Goal: Task Accomplishment & Management: Complete application form

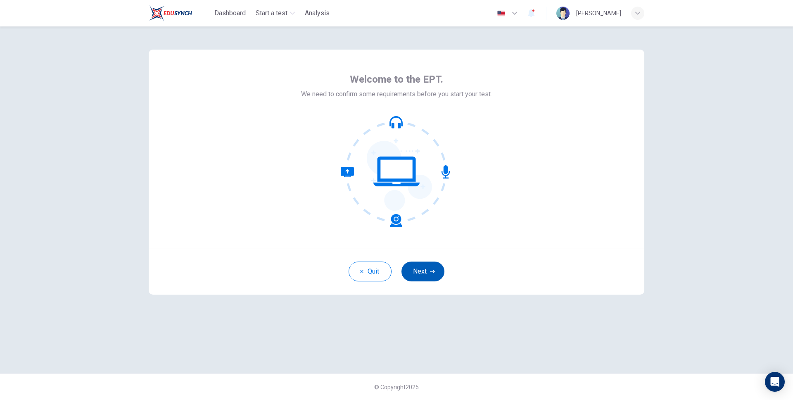
click at [419, 271] on button "Next" at bounding box center [423, 272] width 43 height 20
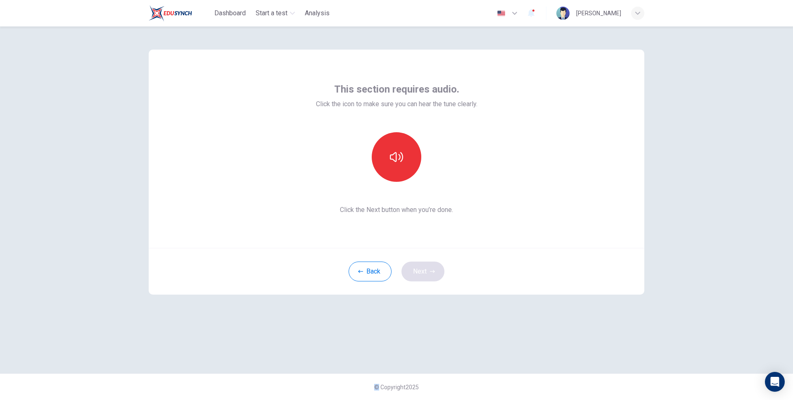
click at [419, 271] on div "Back Next" at bounding box center [397, 271] width 496 height 47
click at [390, 150] on icon "button" at bounding box center [396, 156] width 13 height 13
click at [428, 278] on button "Next" at bounding box center [423, 272] width 43 height 20
click at [391, 149] on icon "button" at bounding box center [396, 151] width 13 height 13
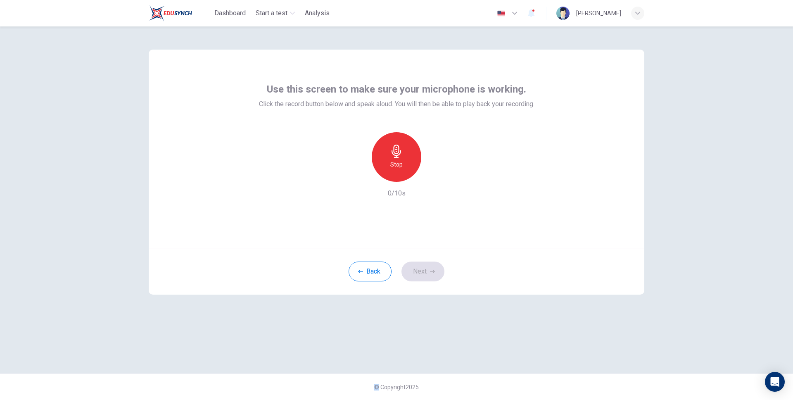
click at [391, 149] on icon "button" at bounding box center [396, 151] width 13 height 13
click at [426, 271] on button "Next" at bounding box center [423, 272] width 43 height 20
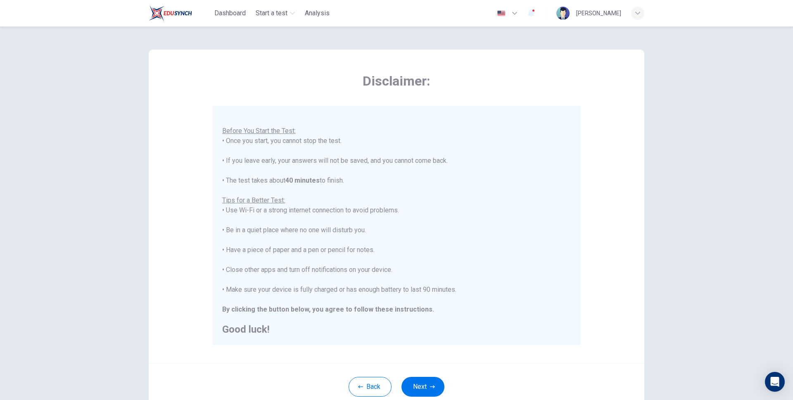
scroll to position [59, 0]
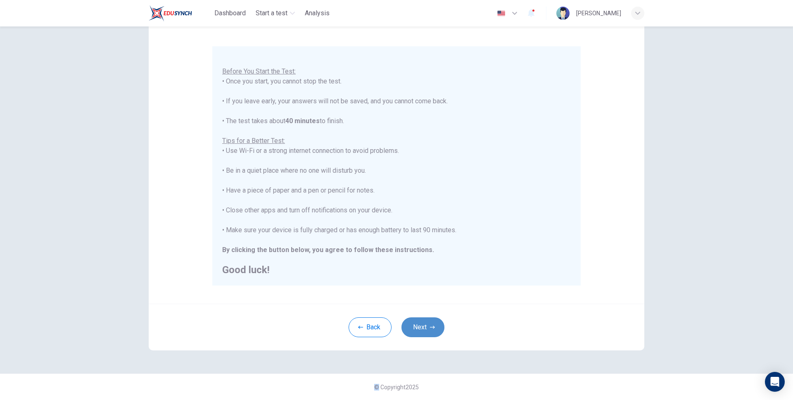
click at [431, 325] on icon "button" at bounding box center [432, 327] width 5 height 5
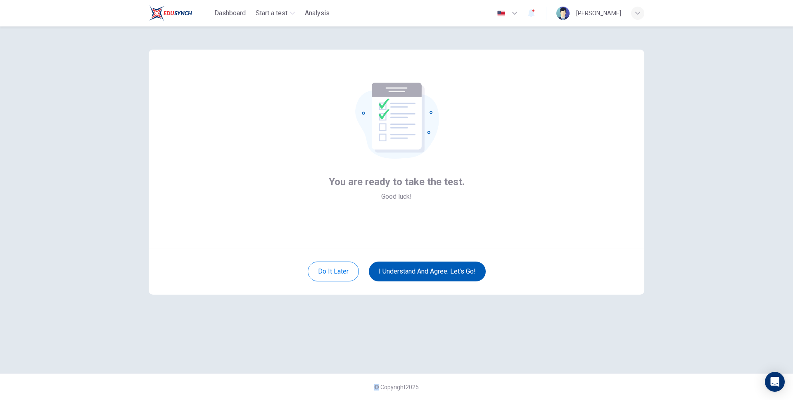
click at [440, 263] on button "I understand and agree. Let’s go!" at bounding box center [427, 272] width 117 height 20
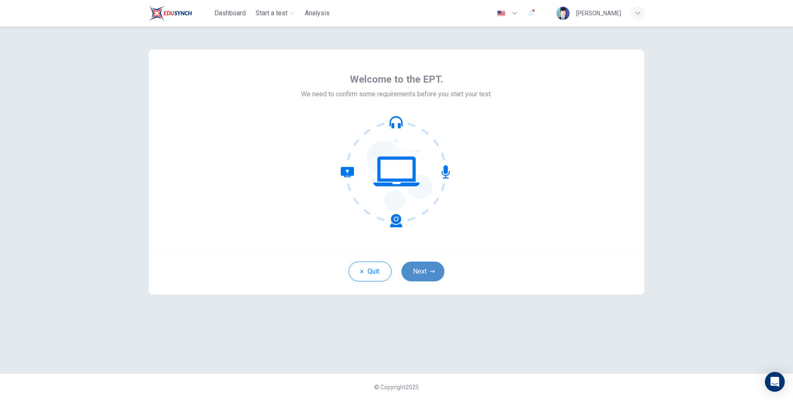
click at [420, 262] on button "Next" at bounding box center [423, 272] width 43 height 20
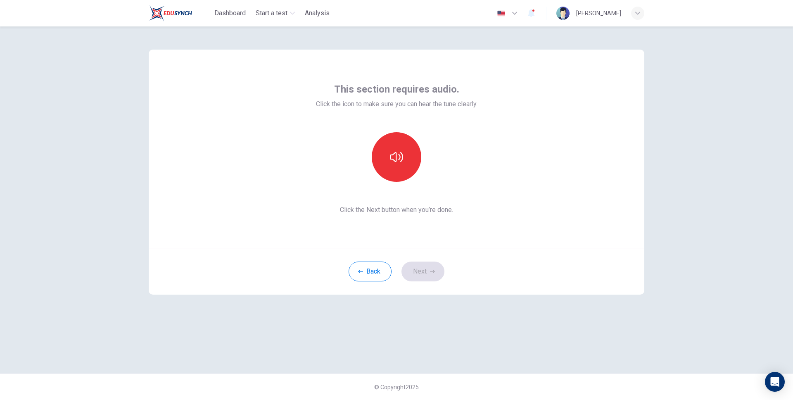
click at [409, 183] on div "This section requires audio. Click the icon to make sure you can hear the tune …" at bounding box center [397, 149] width 162 height 132
click at [405, 162] on button "button" at bounding box center [397, 157] width 50 height 50
click at [442, 275] on button "Next" at bounding box center [423, 272] width 43 height 20
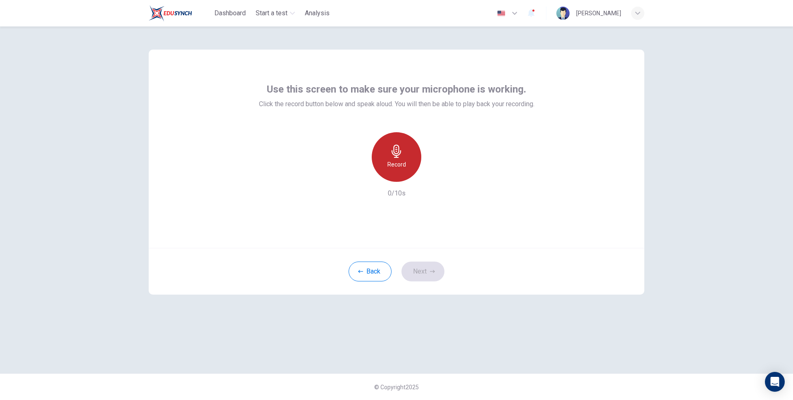
click at [406, 156] on div "Record" at bounding box center [397, 157] width 50 height 50
click at [406, 156] on div "Stop" at bounding box center [397, 157] width 50 height 50
click at [418, 259] on div "Back Next" at bounding box center [397, 271] width 496 height 47
click at [418, 271] on button "Next" at bounding box center [423, 272] width 43 height 20
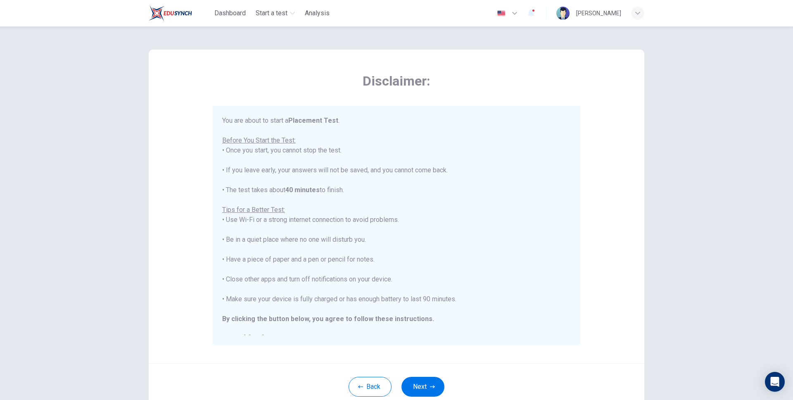
click at [425, 397] on div "Back Next" at bounding box center [397, 386] width 496 height 47
click at [425, 396] on button "Next" at bounding box center [423, 387] width 43 height 20
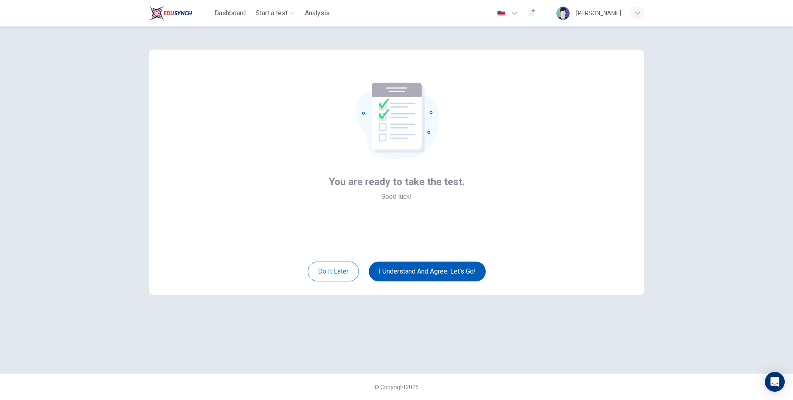
click at [444, 262] on button "I understand and agree. Let’s go!" at bounding box center [427, 272] width 117 height 20
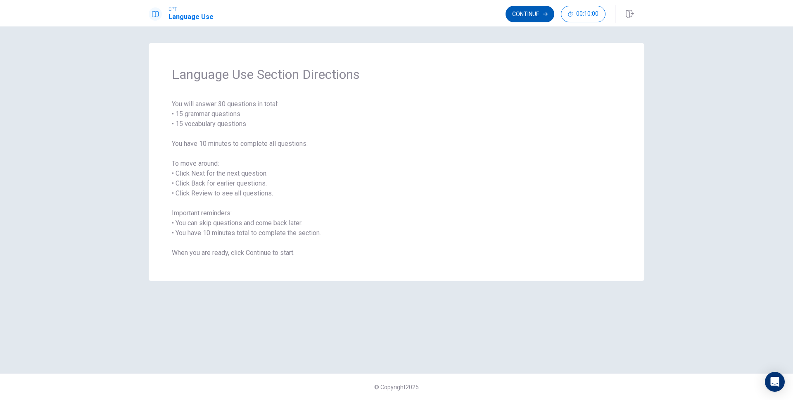
click at [533, 19] on button "Continue" at bounding box center [530, 14] width 49 height 17
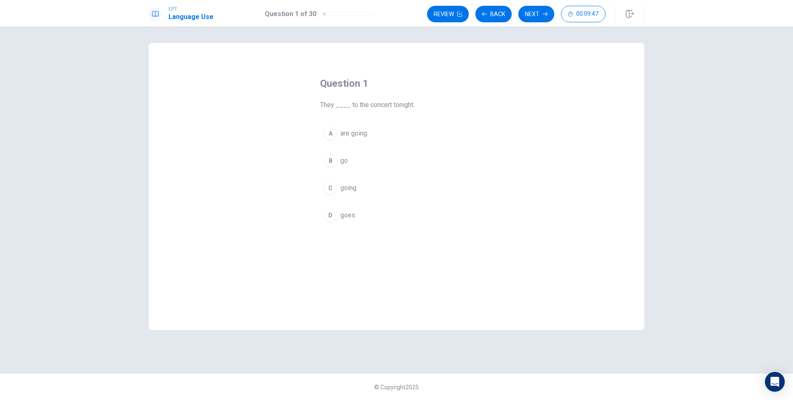
click at [420, 152] on button "B go" at bounding box center [396, 160] width 153 height 21
click at [538, 16] on button "Next" at bounding box center [536, 14] width 36 height 17
click at [385, 150] on div "A are go B goes C go D going" at bounding box center [396, 174] width 153 height 102
click at [542, 11] on button "Next" at bounding box center [536, 14] width 36 height 17
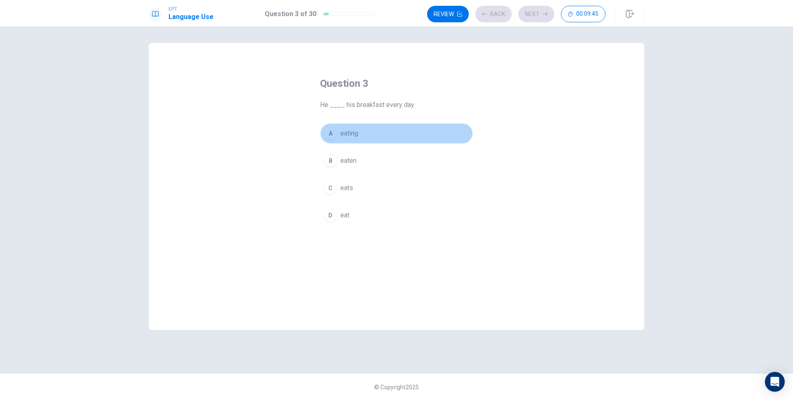
click at [379, 126] on button "A eating" at bounding box center [396, 133] width 153 height 21
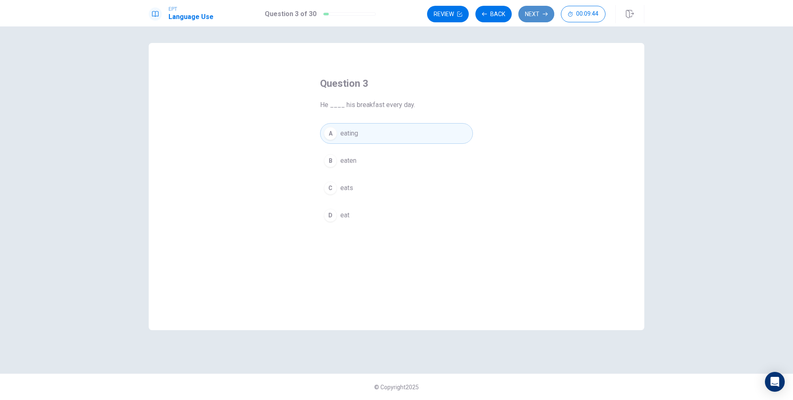
click at [543, 12] on icon "button" at bounding box center [545, 14] width 5 height 5
click at [630, 13] on icon "button" at bounding box center [630, 14] width 8 height 8
